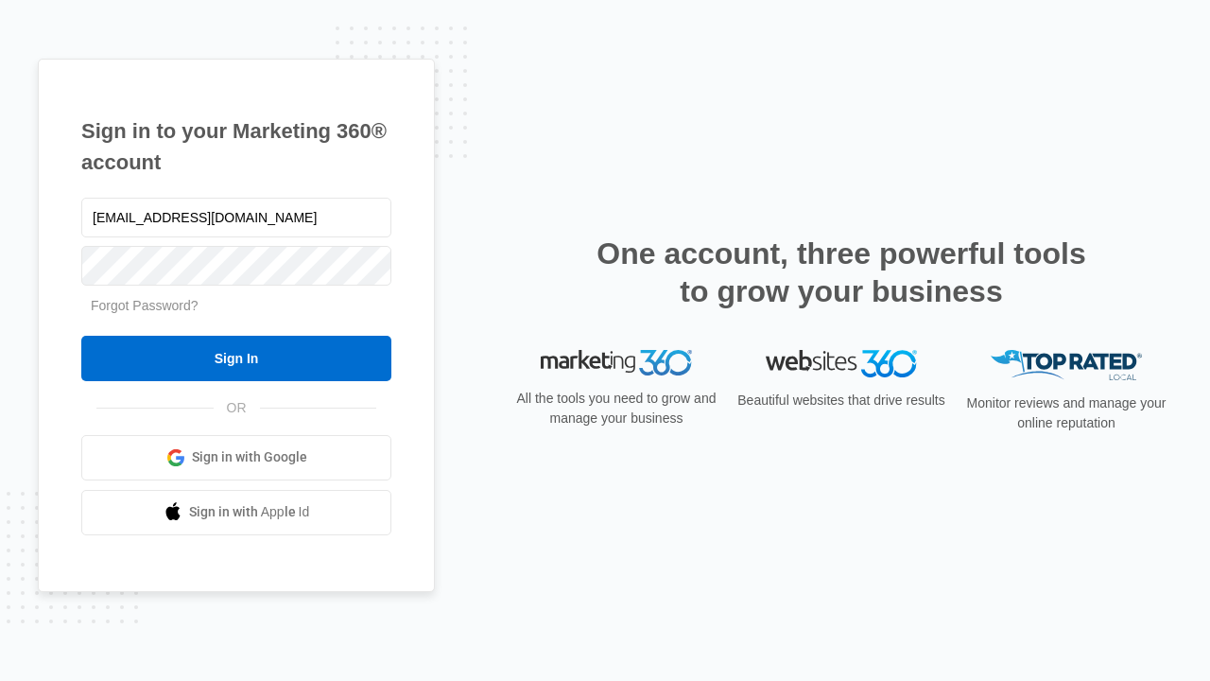
type input "dankie614@gmail.com"
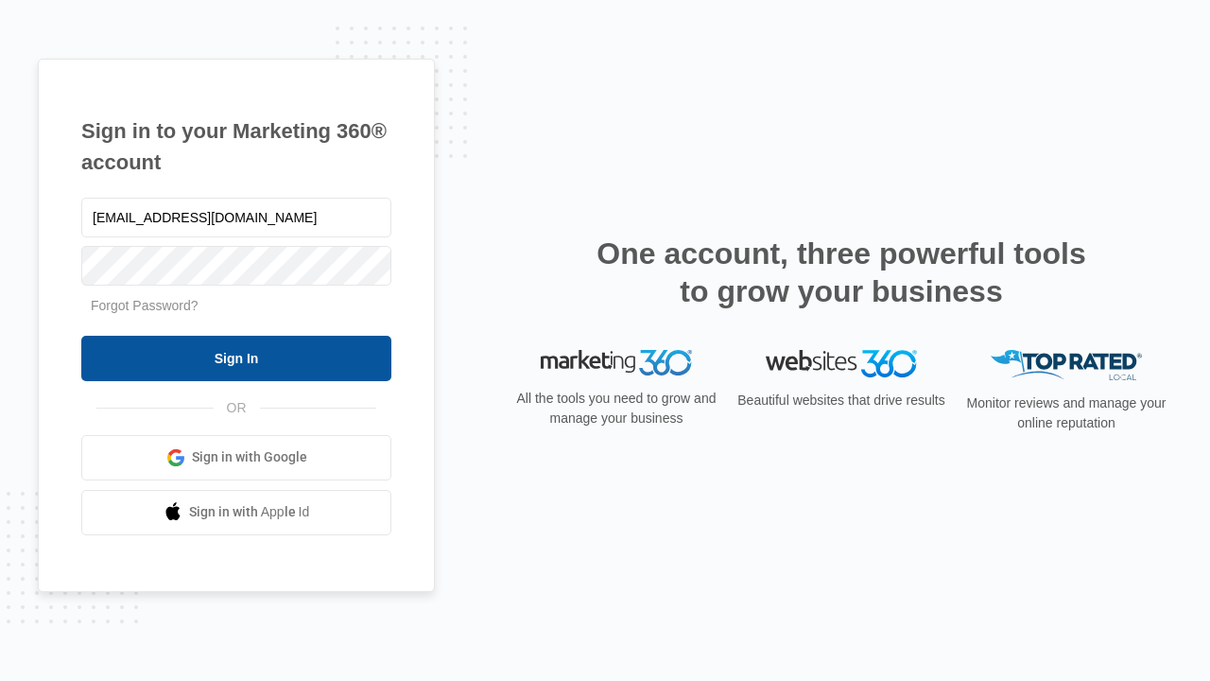
click at [236, 357] on input "Sign In" at bounding box center [236, 358] width 310 height 45
